Goal: Task Accomplishment & Management: Manage account settings

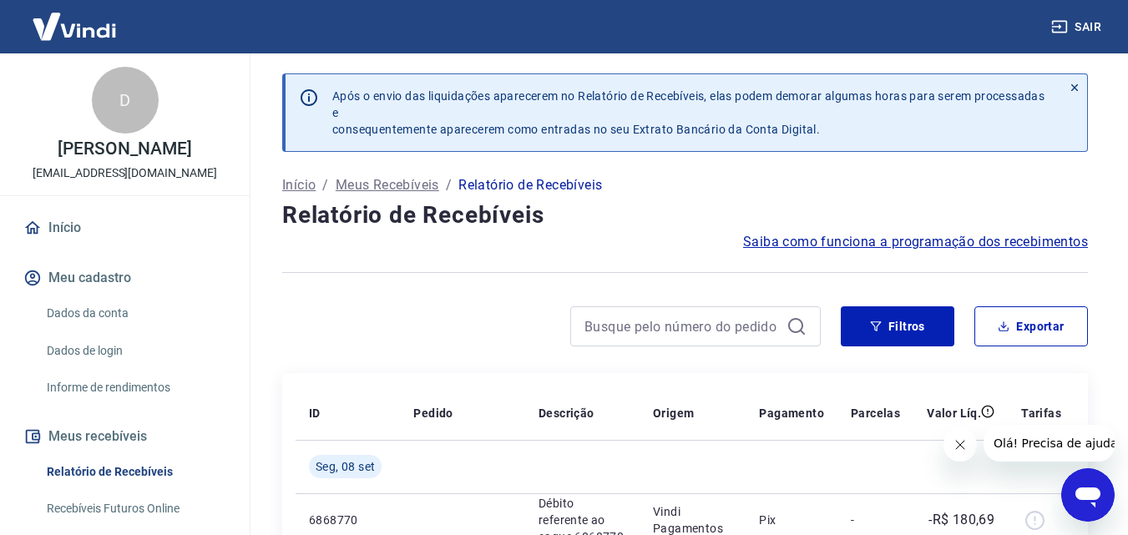
click at [265, 281] on div "Após o envio das liquidações aparecerem no Relatório de Recebíveis, elas podem …" at bounding box center [685, 512] width 846 height 919
